Goal: Obtain resource: Download file/media

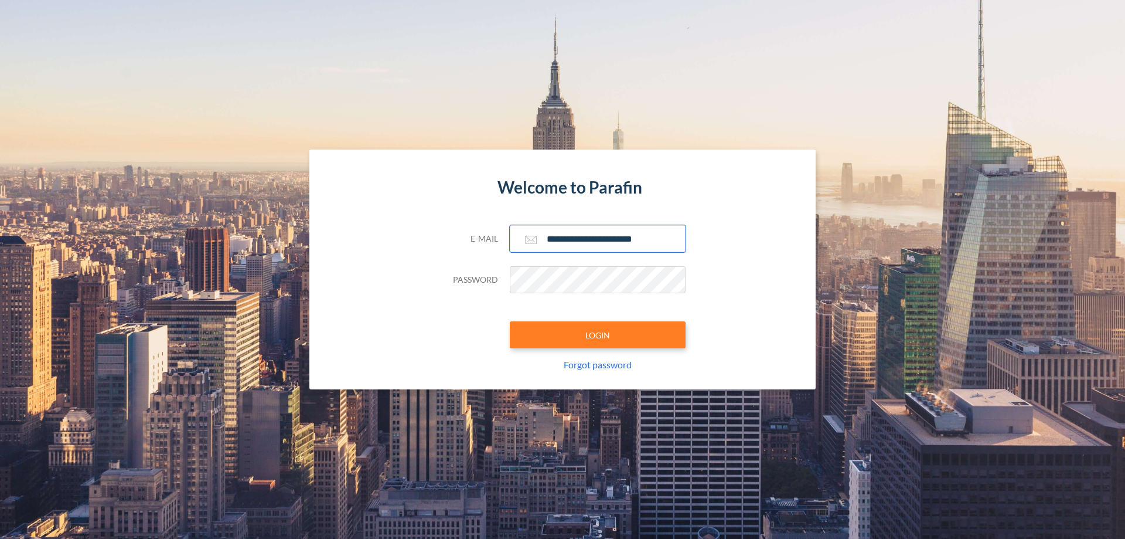
type input "**********"
click at [598, 335] on button "LOGIN" at bounding box center [598, 334] width 176 height 27
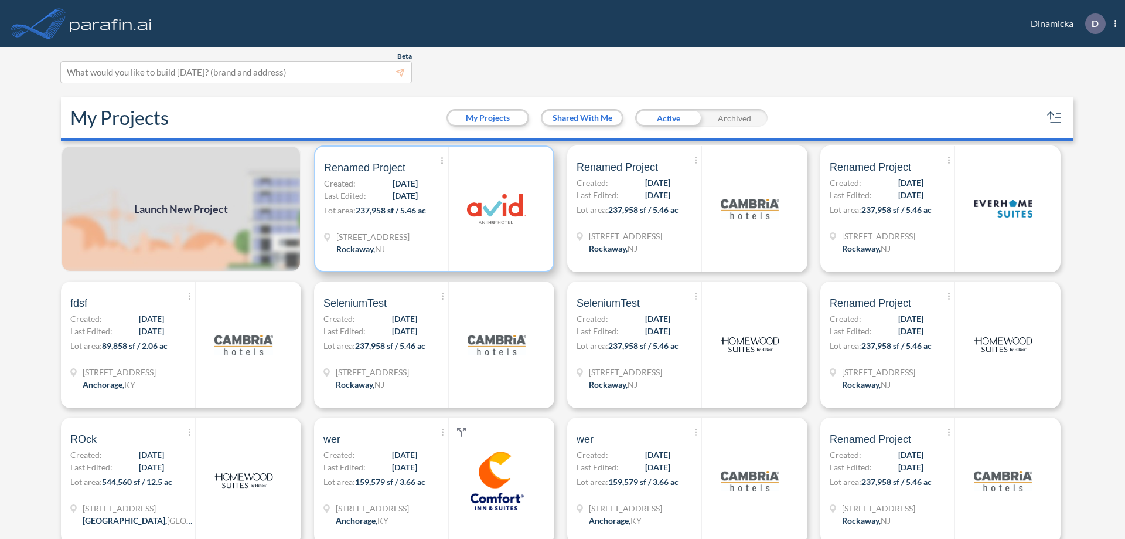
scroll to position [3, 0]
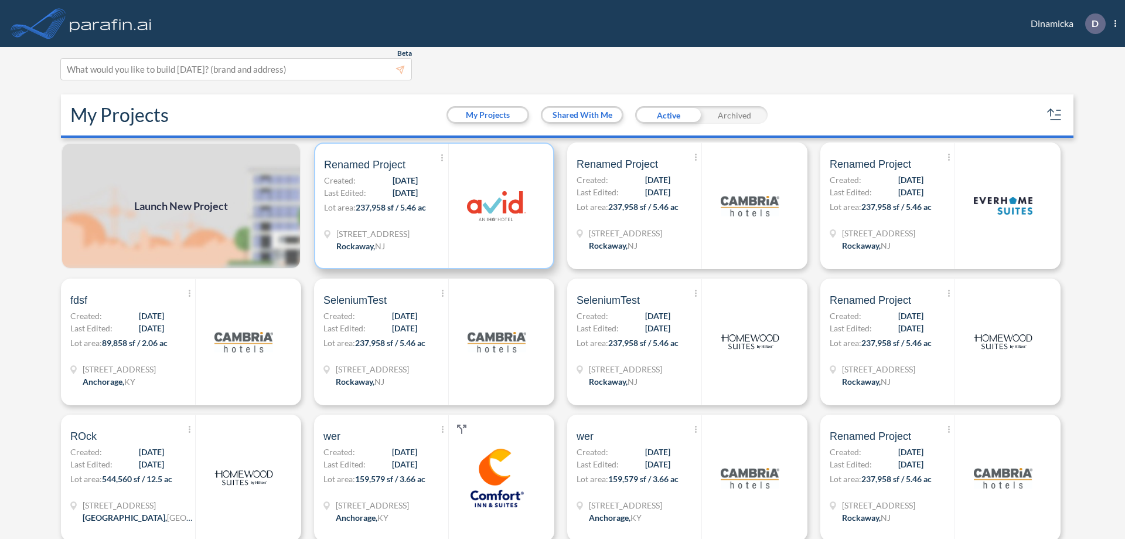
click at [432, 206] on p "Lot area: 237,958 sf / 5.46 ac" at bounding box center [386, 209] width 124 height 17
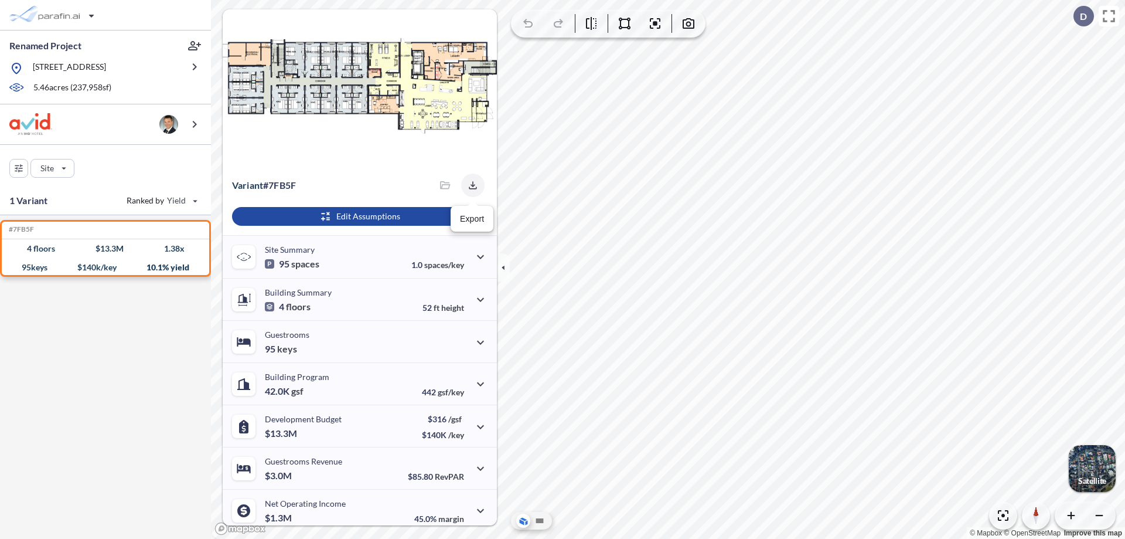
scroll to position [49, 0]
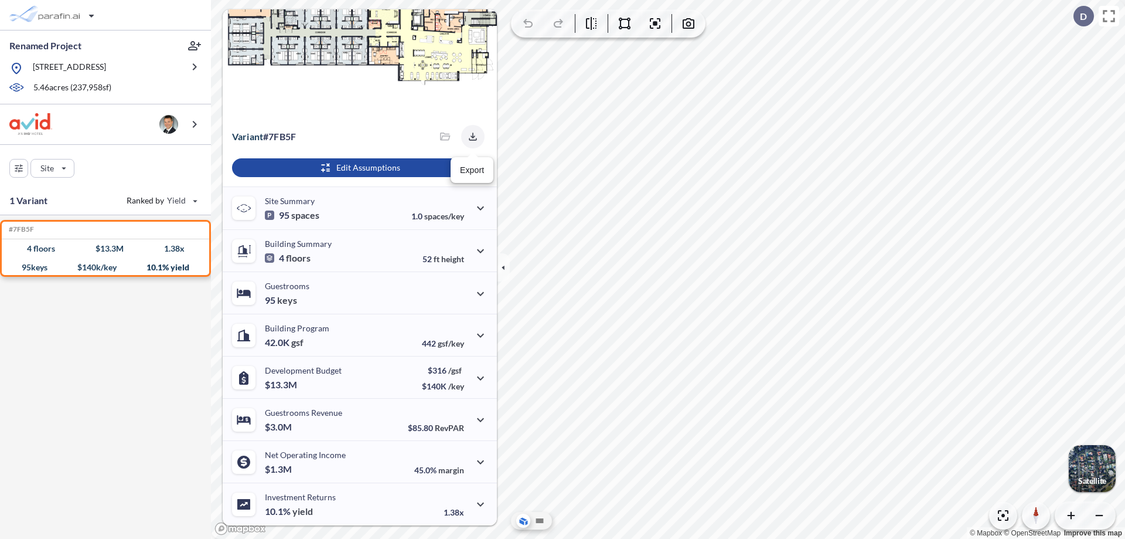
click at [469, 137] on icon "button" at bounding box center [473, 136] width 8 height 8
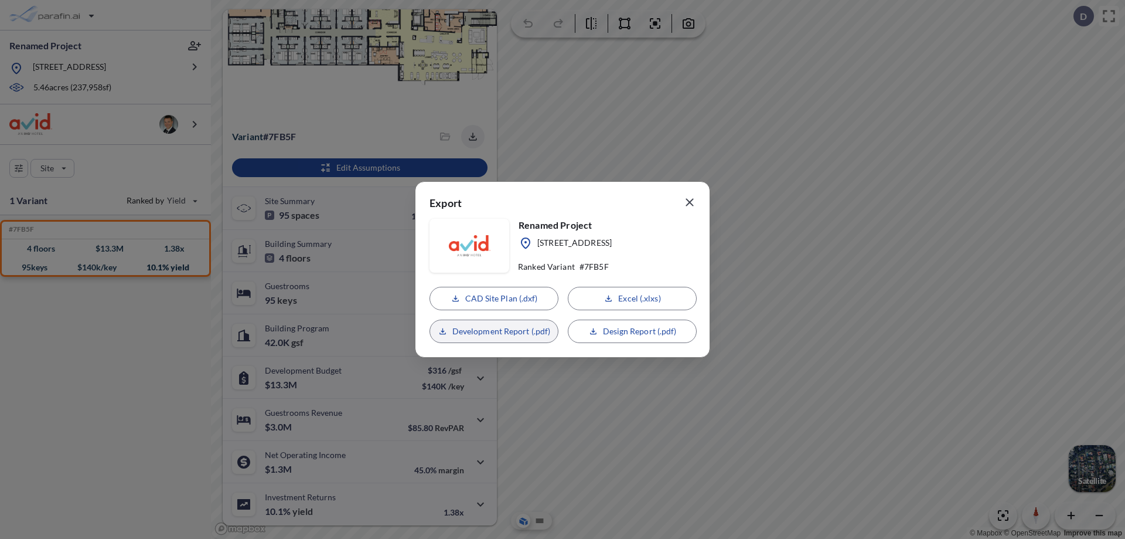
click at [494, 331] on p "Development Report (.pdf)" at bounding box center [501, 331] width 98 height 12
